Goal: Information Seeking & Learning: Learn about a topic

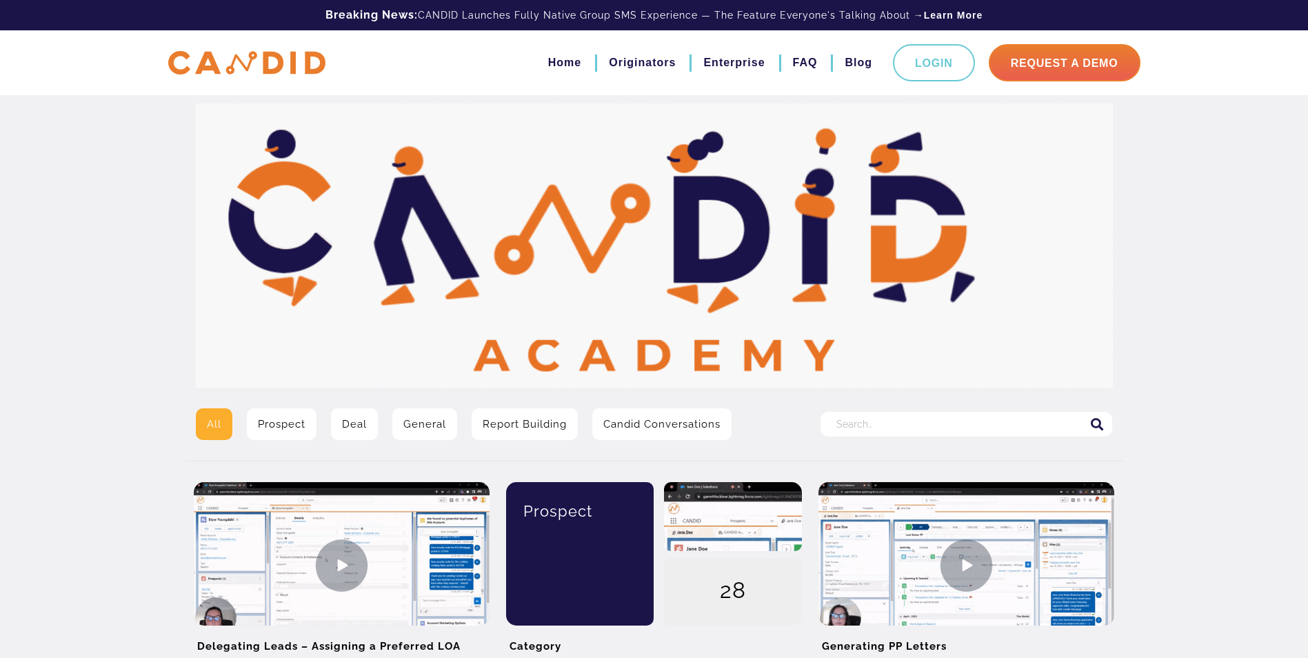
click at [922, 423] on input "Search for:" at bounding box center [966, 424] width 292 height 25
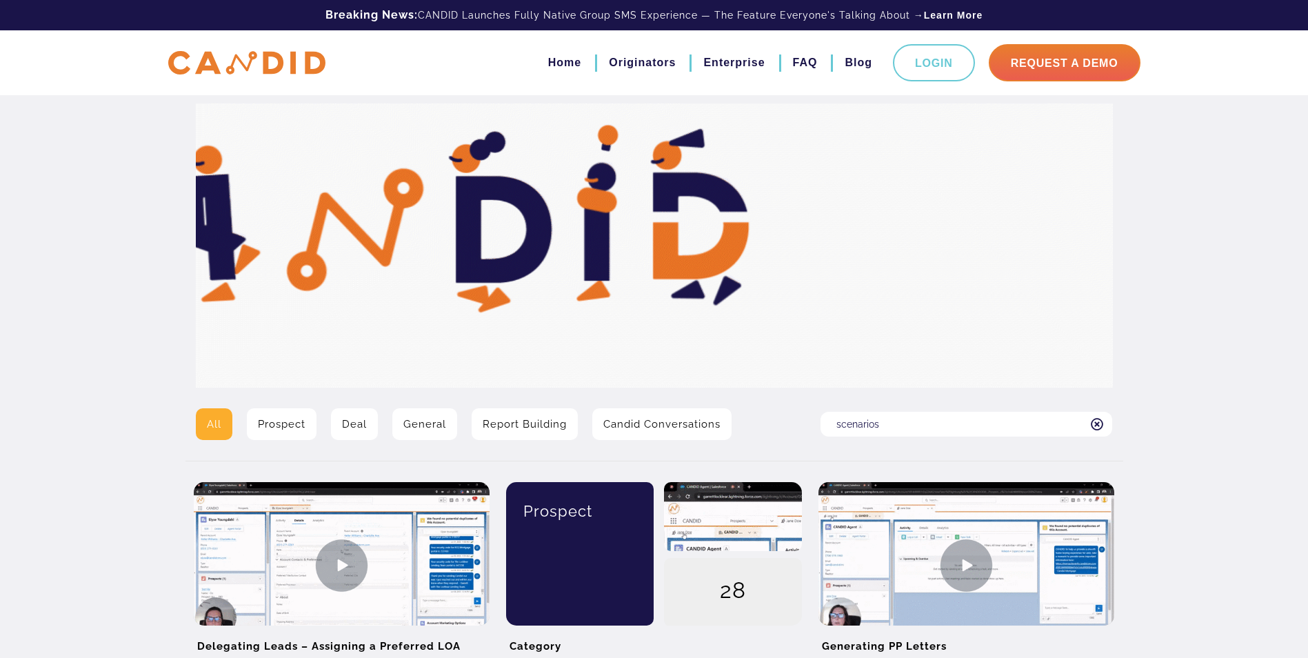
type input "scenarios"
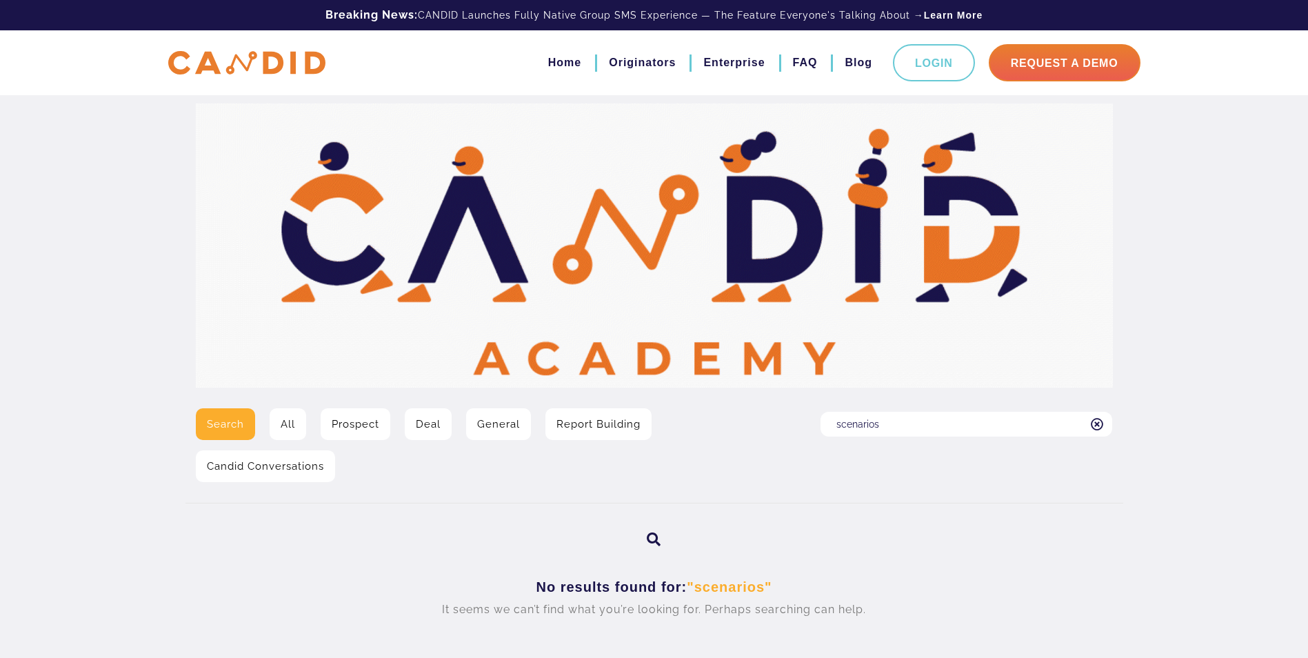
click at [922, 425] on input "scenarios" at bounding box center [966, 424] width 292 height 25
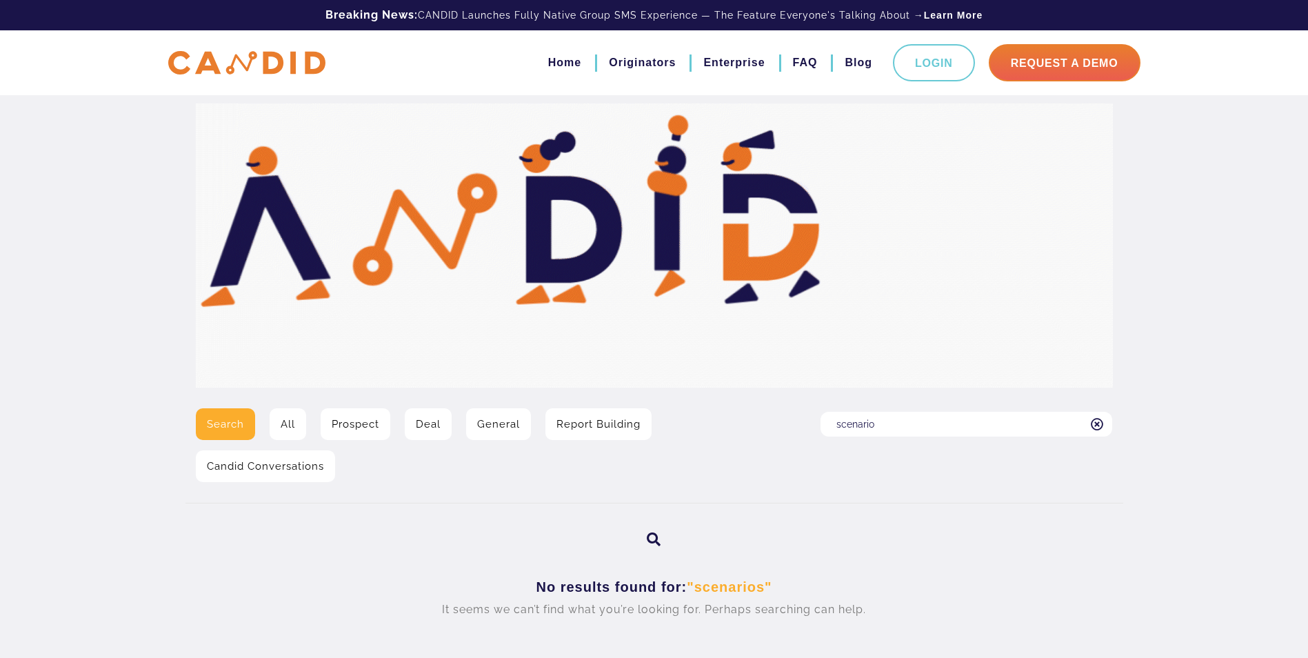
type input "scenario"
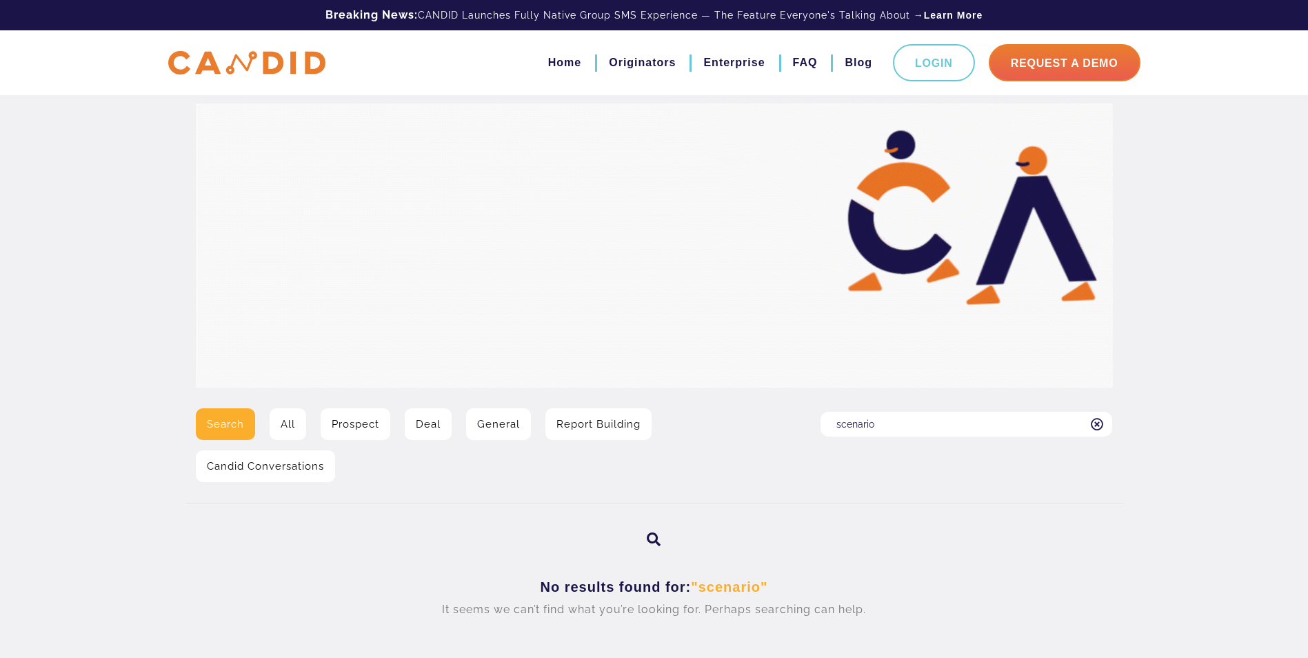
click at [1097, 423] on icon at bounding box center [1097, 424] width 13 height 12
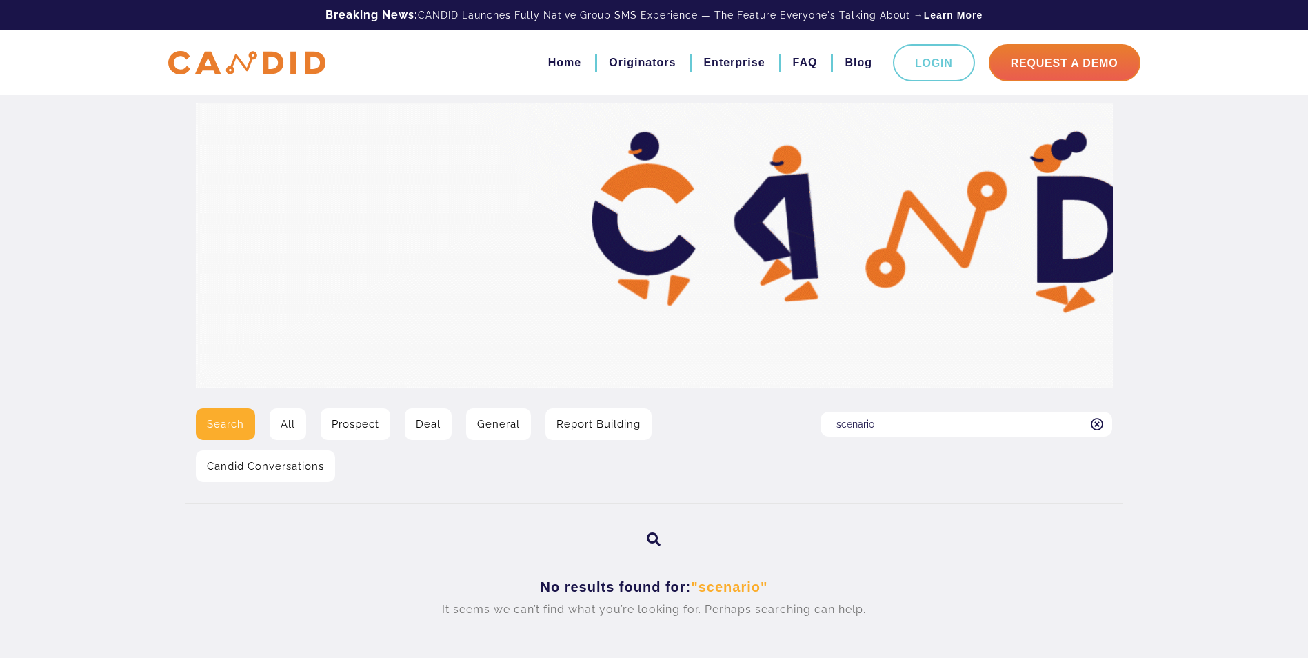
click at [1097, 423] on input "scenario" at bounding box center [966, 424] width 292 height 25
